Goal: Transaction & Acquisition: Book appointment/travel/reservation

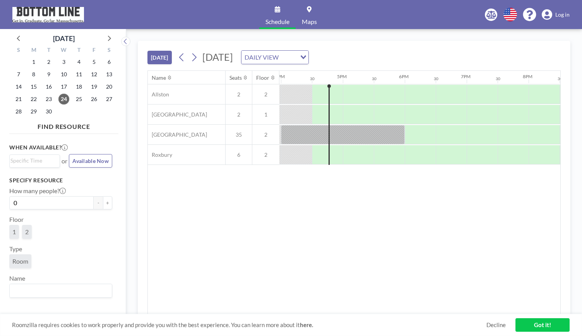
scroll to position [0, 991]
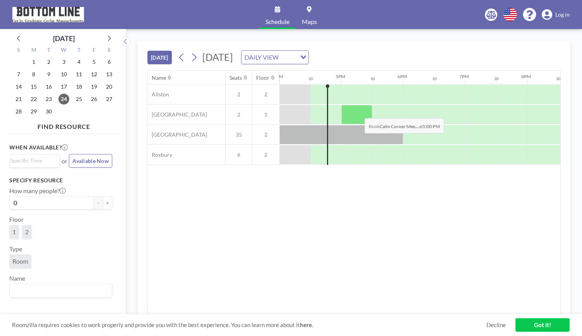
click at [359, 112] on div at bounding box center [357, 114] width 31 height 19
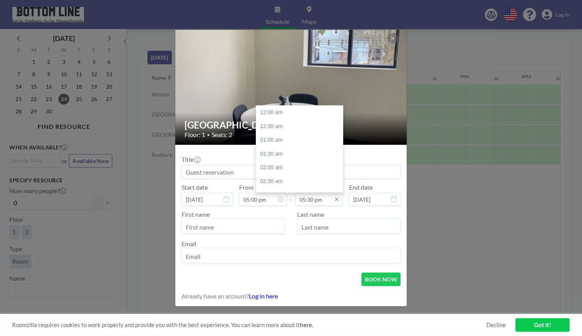
scroll to position [482, 0]
click at [321, 199] on input "05:30 pm" at bounding box center [319, 199] width 48 height 13
click at [282, 129] on div "06:00 pm" at bounding box center [301, 126] width 91 height 14
type input "06:00 pm"
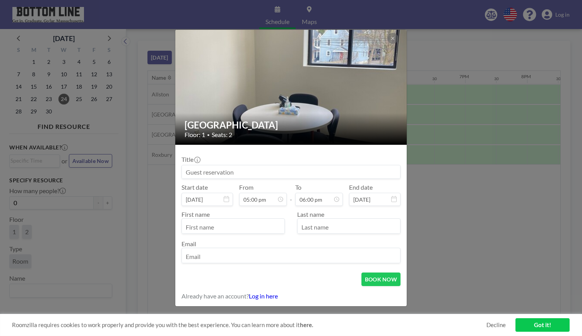
click at [224, 227] on input "text" at bounding box center [233, 226] width 103 height 13
type input "[PERSON_NAME]"
click at [307, 231] on input "text" at bounding box center [349, 226] width 103 height 13
type input "[PERSON_NAME]"
click at [199, 176] on input at bounding box center [291, 171] width 218 height 13
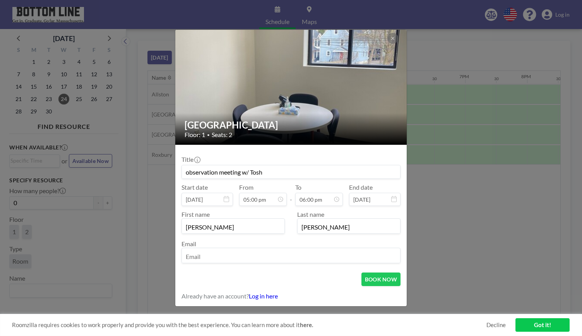
type input "observation meeting w/ Tosh"
click at [229, 257] on input "email" at bounding box center [291, 256] width 218 height 13
type input "[EMAIL_ADDRESS][DOMAIN_NAME]"
click at [376, 277] on button "BOOK NOW" at bounding box center [381, 280] width 39 height 14
